Goal: Find specific page/section

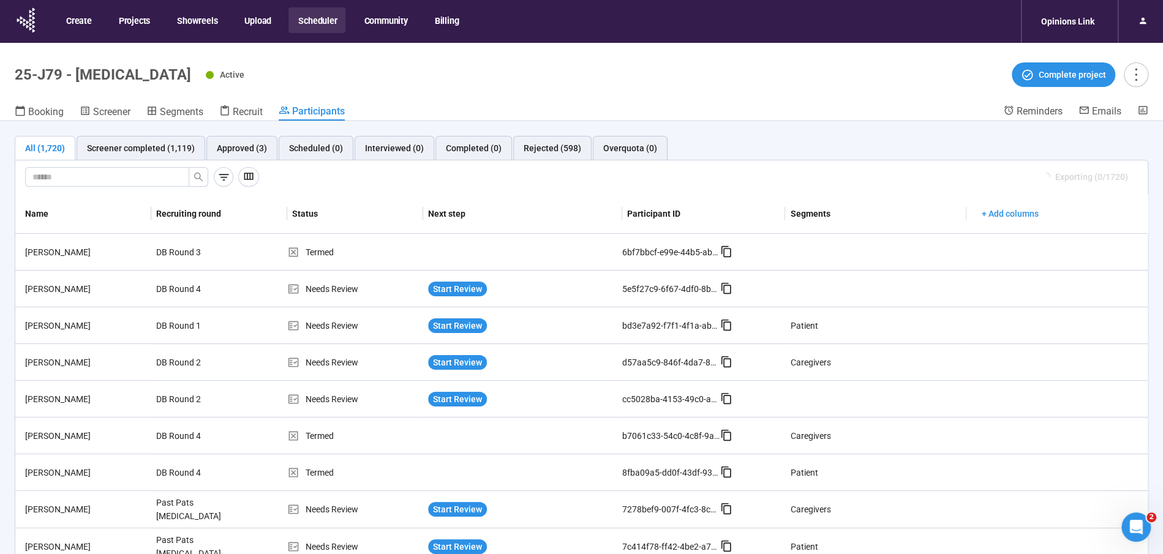
click at [296, 19] on button "Scheduler" at bounding box center [316, 20] width 57 height 26
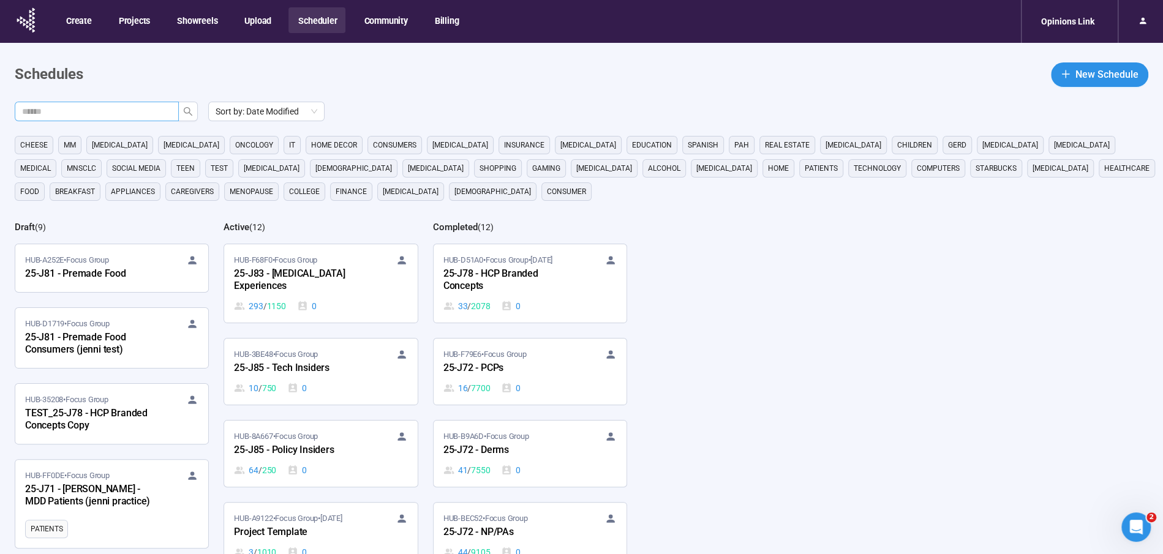
click at [132, 115] on input "text" at bounding box center [92, 111] width 140 height 13
type input "***"
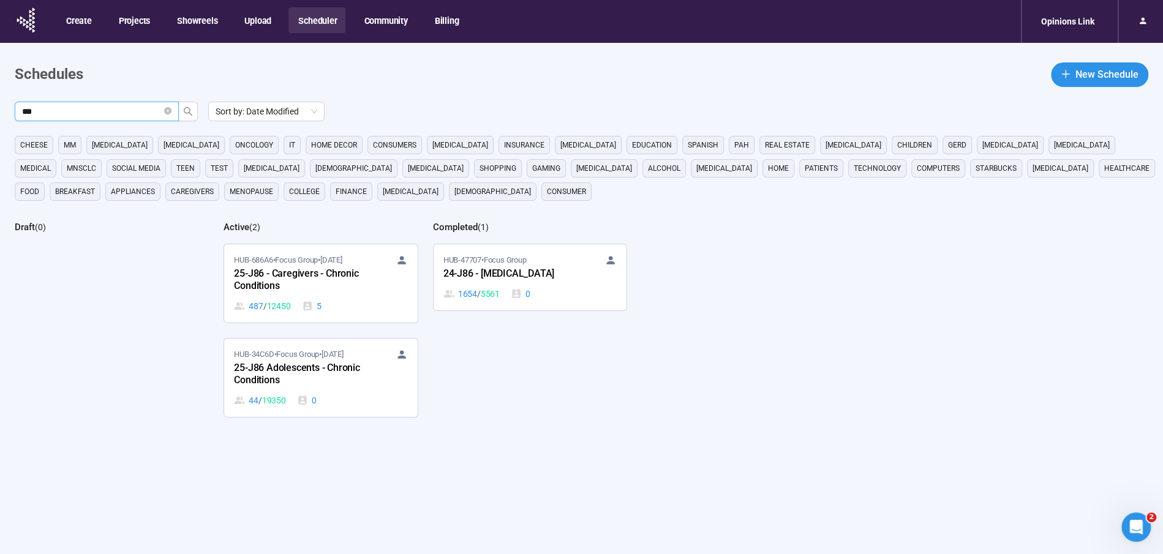
drag, startPoint x: 290, startPoint y: 375, endPoint x: 277, endPoint y: 373, distance: 13.0
click at [290, 375] on div "25-J86 Adolescents - Chronic Conditions" at bounding box center [301, 375] width 135 height 28
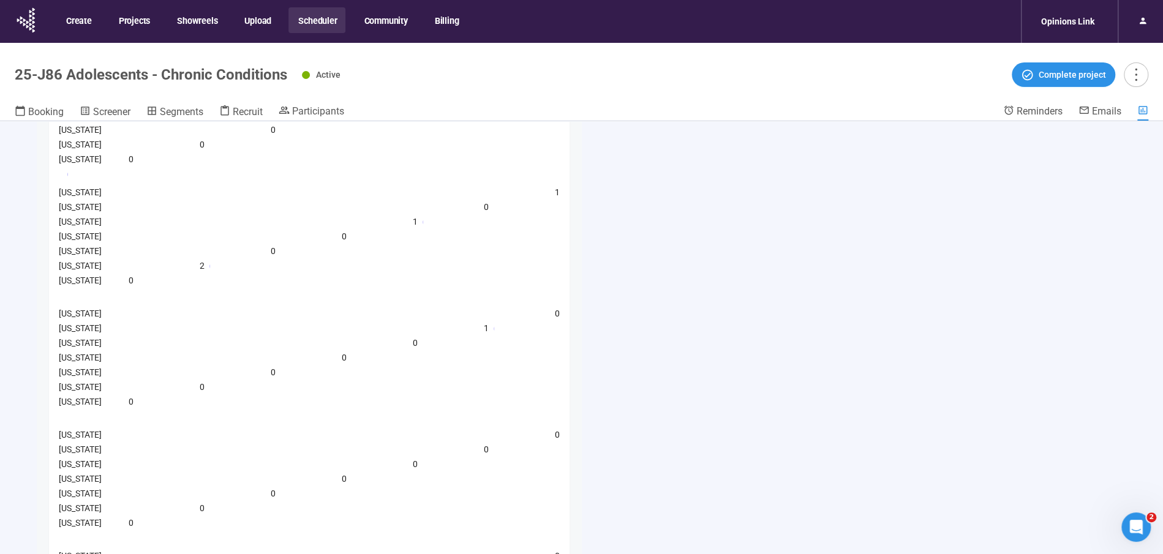
scroll to position [473, 0]
click at [239, 111] on span "Recruit" at bounding box center [248, 112] width 30 height 12
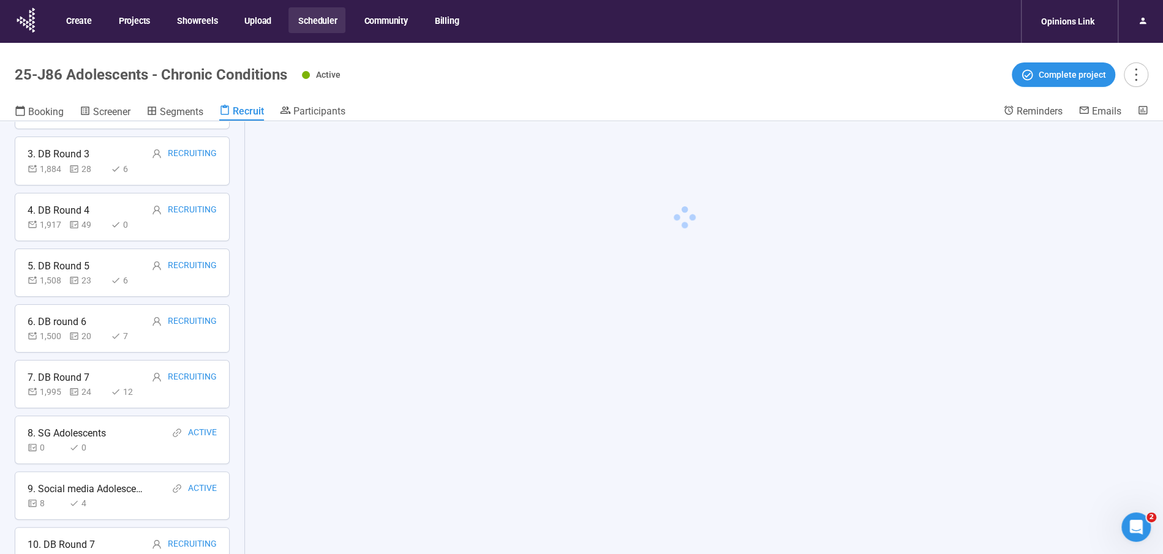
scroll to position [314, 0]
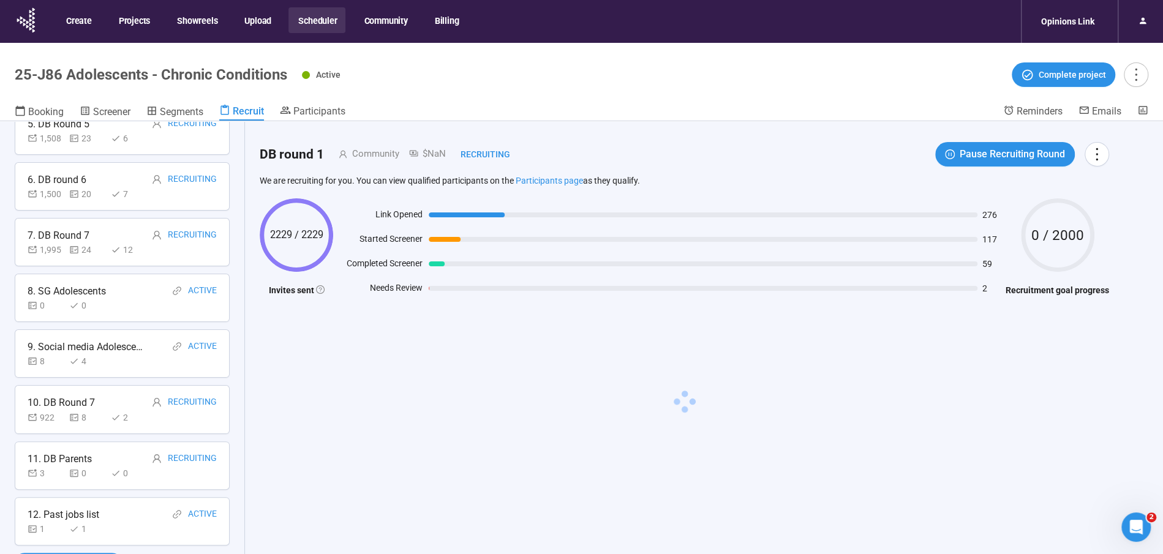
click at [76, 507] on div "12. Past jobs list" at bounding box center [64, 514] width 72 height 15
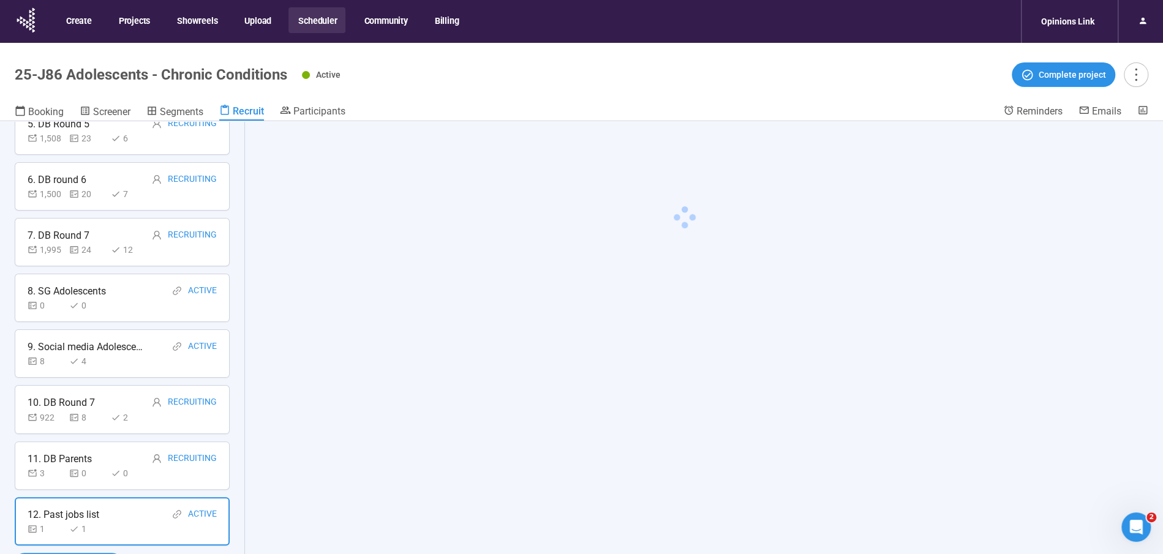
scroll to position [313, 0]
